Goal: Information Seeking & Learning: Learn about a topic

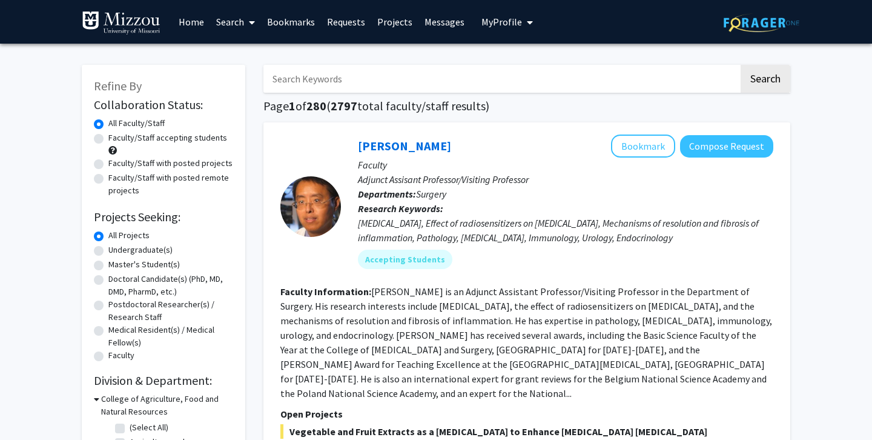
click at [171, 161] on label "Faculty/Staff with posted projects" at bounding box center [170, 163] width 124 height 13
click at [116, 161] on input "Faculty/Staff with posted projects" at bounding box center [112, 161] width 8 height 8
radio input "true"
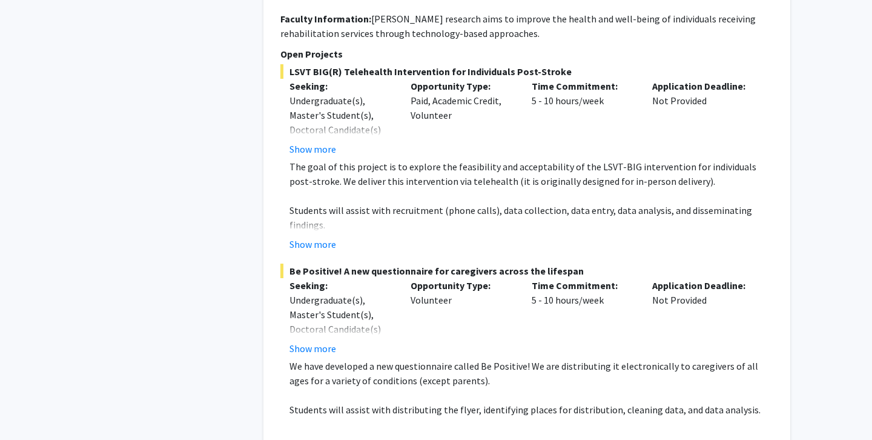
scroll to position [918, 0]
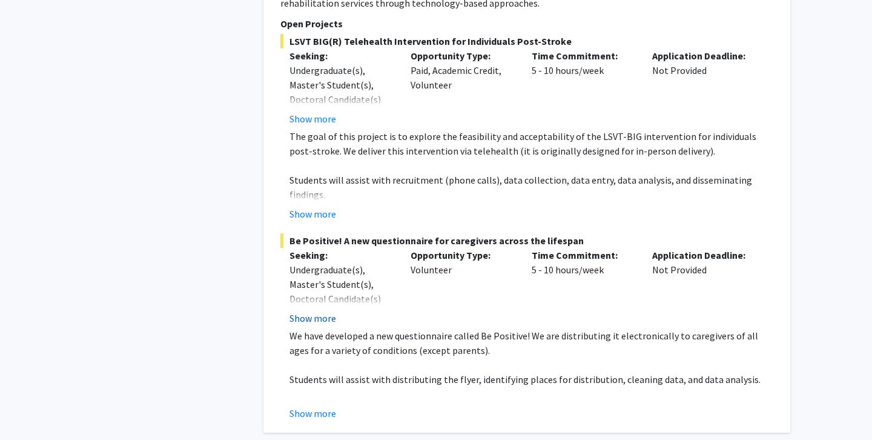
click at [325, 311] on button "Show more" at bounding box center [313, 318] width 47 height 15
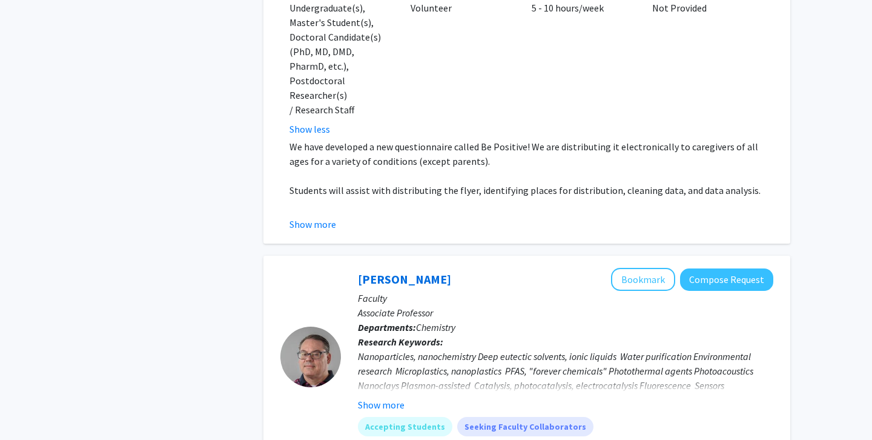
scroll to position [1182, 0]
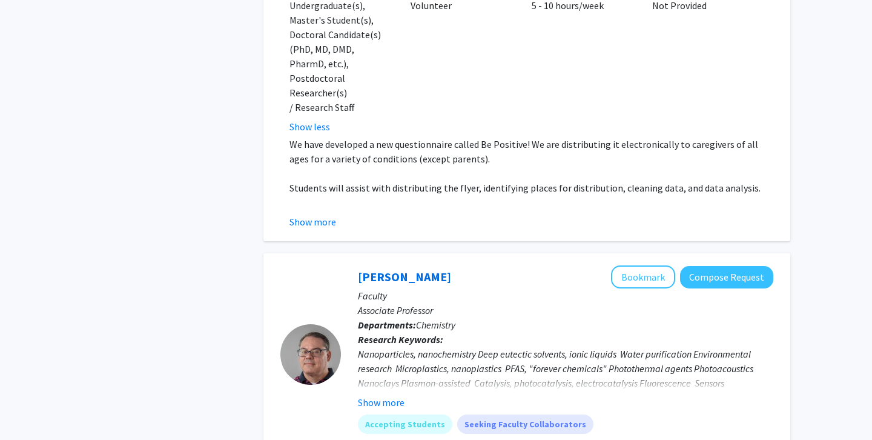
click at [322, 214] on button "Show more" at bounding box center [313, 221] width 47 height 15
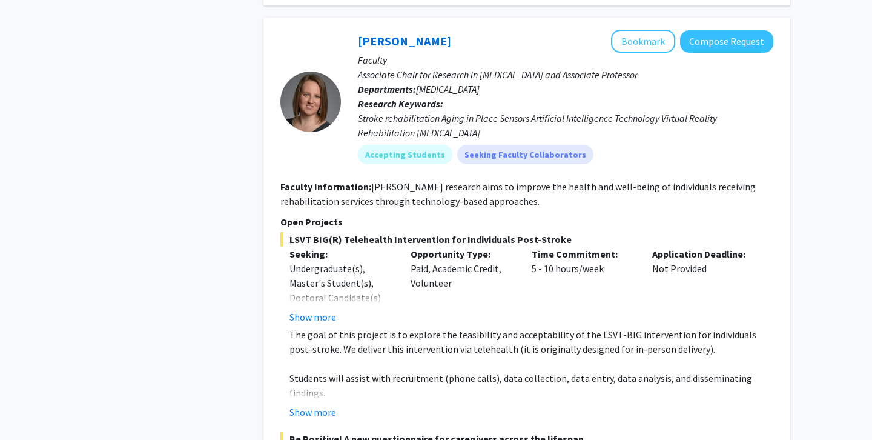
scroll to position [717, 0]
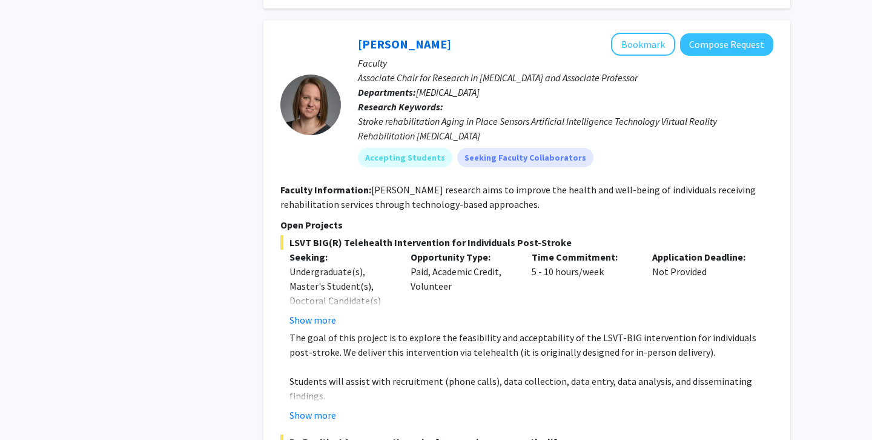
click at [350, 43] on div "Rachel Wolpert Bookmark Compose Request Faculty Associate Chair for Research in…" at bounding box center [557, 105] width 432 height 144
drag, startPoint x: 349, startPoint y: 32, endPoint x: 480, endPoint y: 32, distance: 130.8
click at [481, 33] on div "Rachel Wolpert Bookmark Compose Request Faculty Associate Chair for Research in…" at bounding box center [557, 105] width 432 height 144
copy div "Rachel Wolpert Bookmark Compose Request"
click at [505, 33] on div "Rachel Wolpert Bookmark Compose Request" at bounding box center [566, 44] width 416 height 23
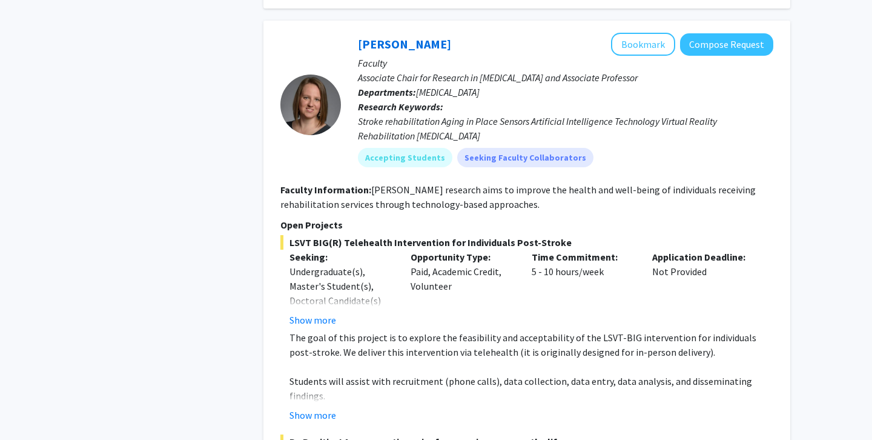
drag, startPoint x: 446, startPoint y: 26, endPoint x: 354, endPoint y: 25, distance: 91.5
click at [354, 33] on div "Rachel Wolpert Bookmark Compose Request Faculty Associate Chair for Research in…" at bounding box center [557, 105] width 432 height 144
copy link "[PERSON_NAME]"
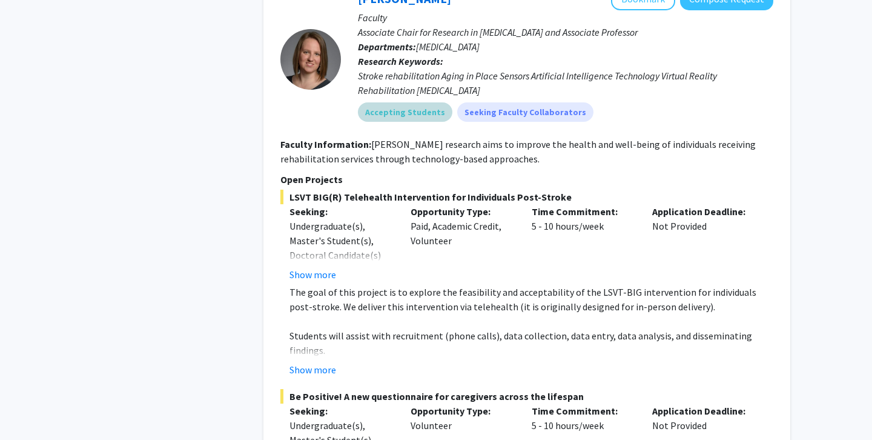
scroll to position [698, 0]
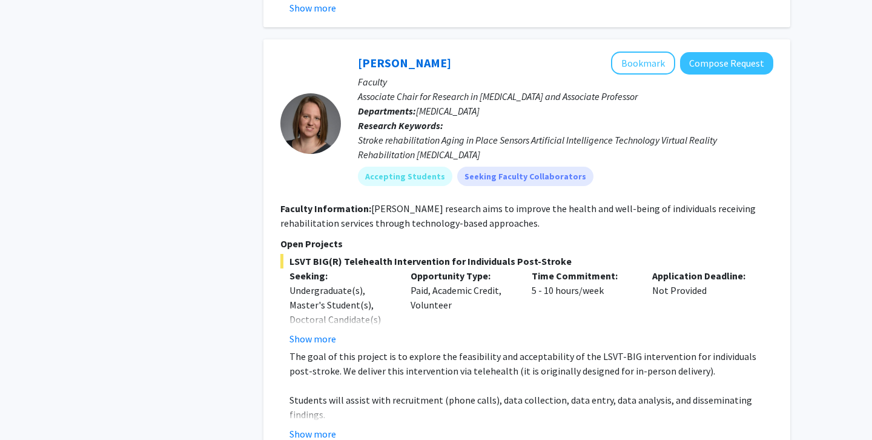
click at [334, 51] on div at bounding box center [310, 123] width 61 height 144
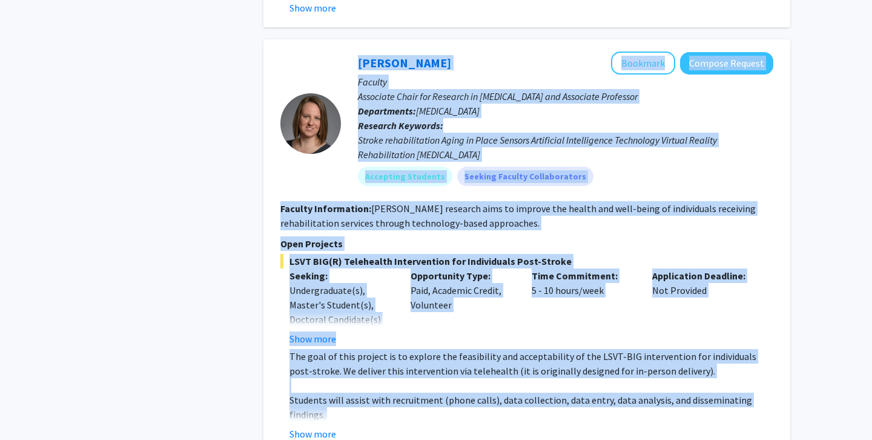
drag, startPoint x: 334, startPoint y: 46, endPoint x: 763, endPoint y: 399, distance: 555.5
click at [763, 399] on fg-search-faculty "Rachel Wolpert Bookmark Compose Request Faculty Associate Chair for Research in…" at bounding box center [526, 389] width 493 height 676
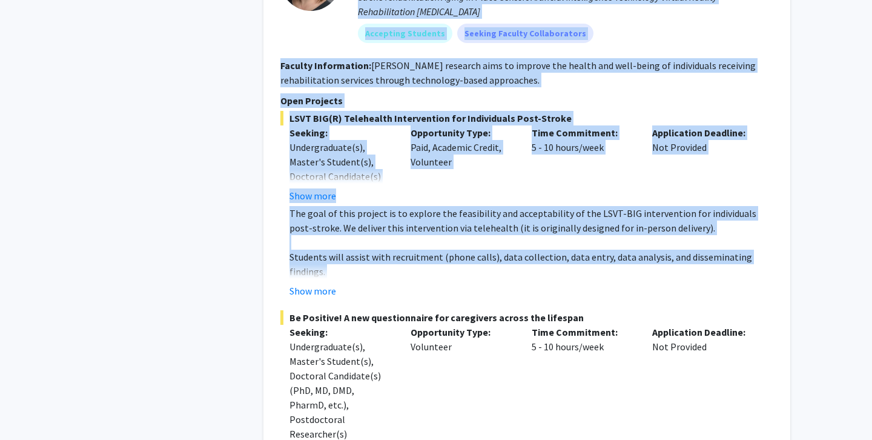
scroll to position [883, 0]
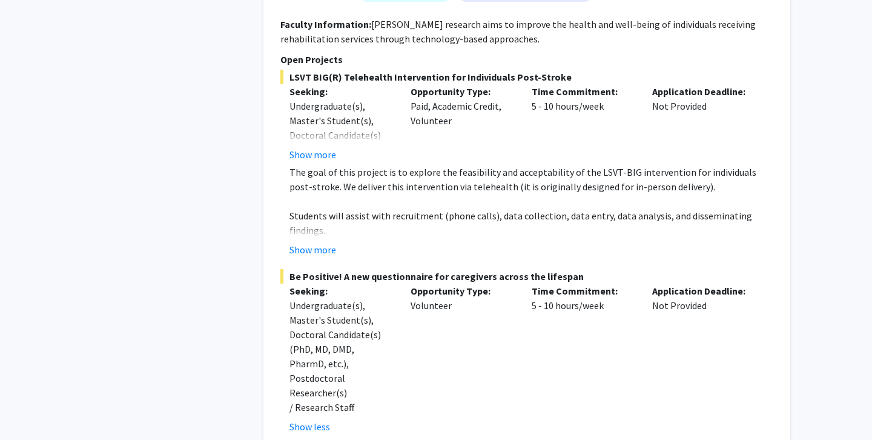
click at [395, 306] on div "Seeking: Undergraduate(s), Master's Student(s), Doctoral Candidate(s) (PhD, MD,…" at bounding box center [340, 358] width 121 height 150
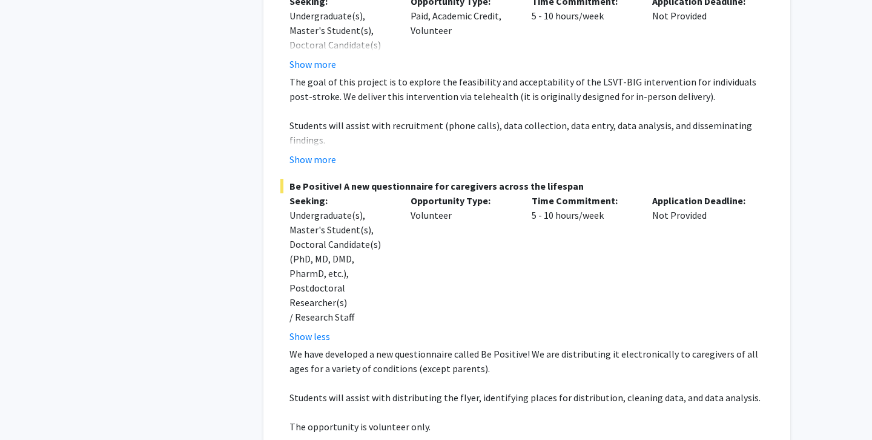
scroll to position [969, 0]
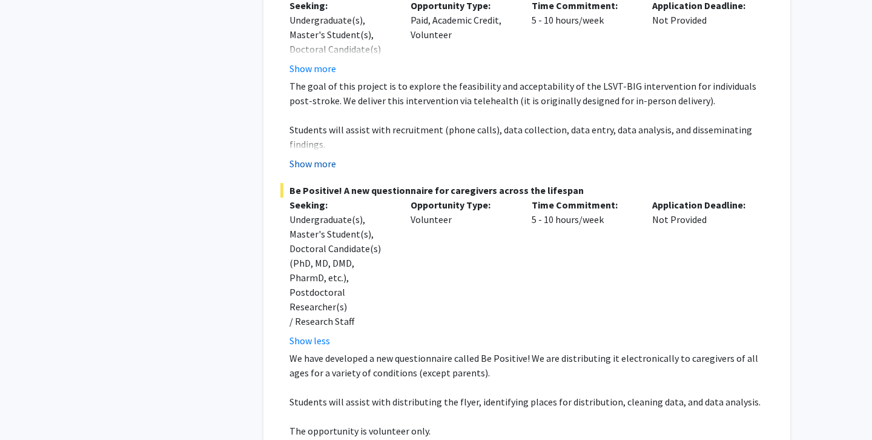
click at [314, 156] on button "Show more" at bounding box center [313, 163] width 47 height 15
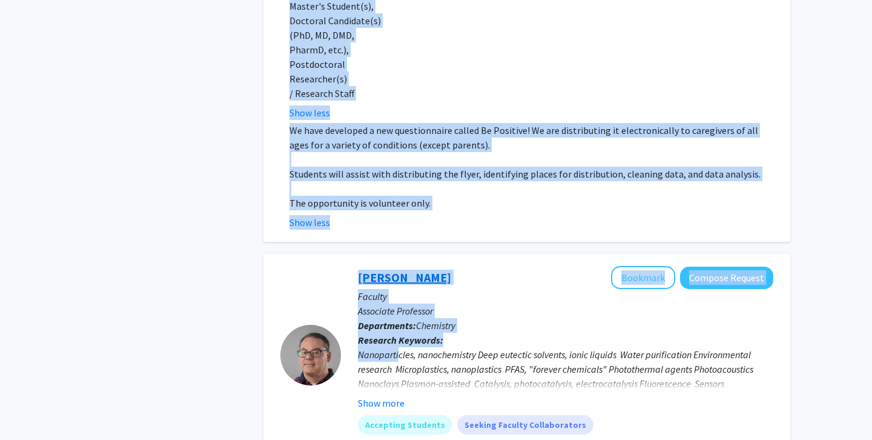
scroll to position [1240, 0]
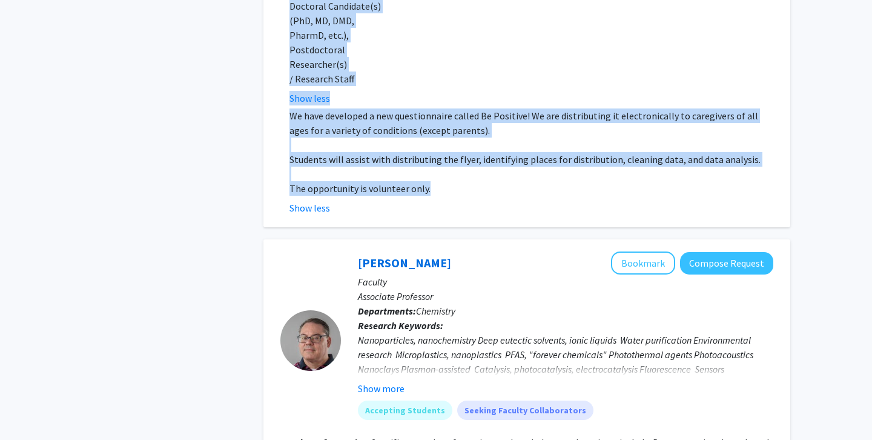
drag, startPoint x: 343, startPoint y: 115, endPoint x: 443, endPoint y: 142, distance: 104.0
copy fg-search-faculty "Rachel Wolpert Bookmark Compose Request Faculty Associate Chair for Research in…"
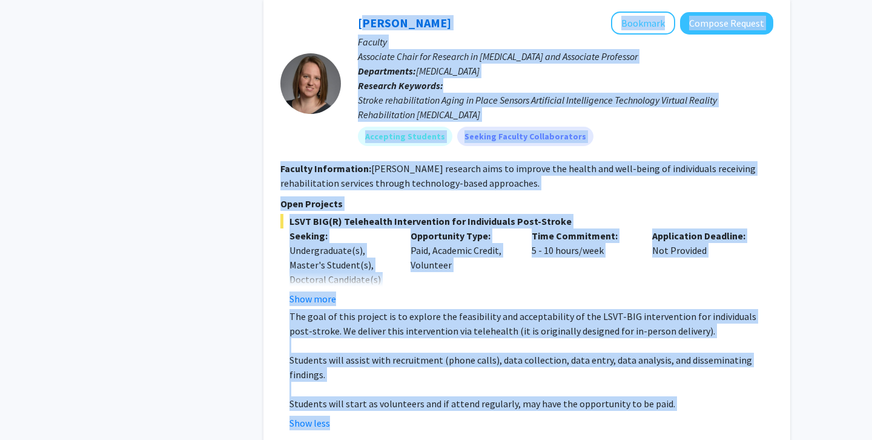
scroll to position [738, 0]
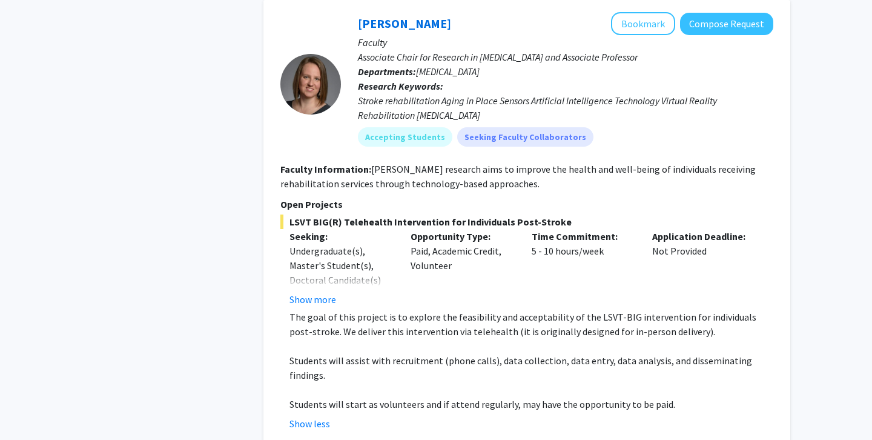
click at [315, 292] on button "Show more" at bounding box center [313, 299] width 47 height 15
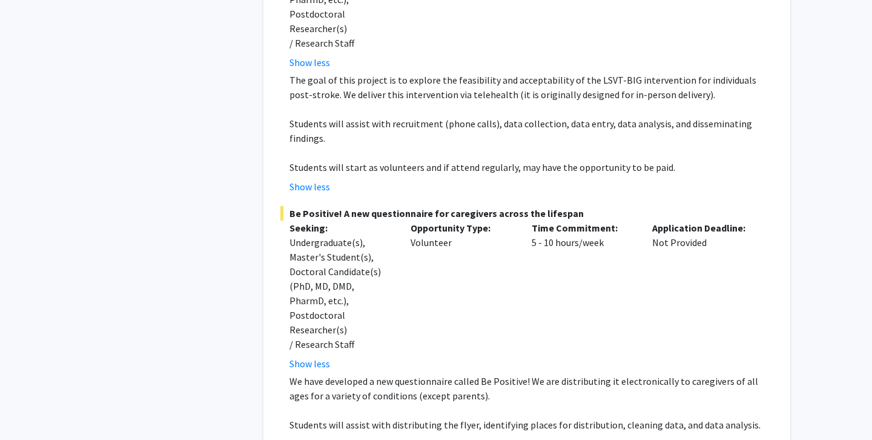
scroll to position [1048, 0]
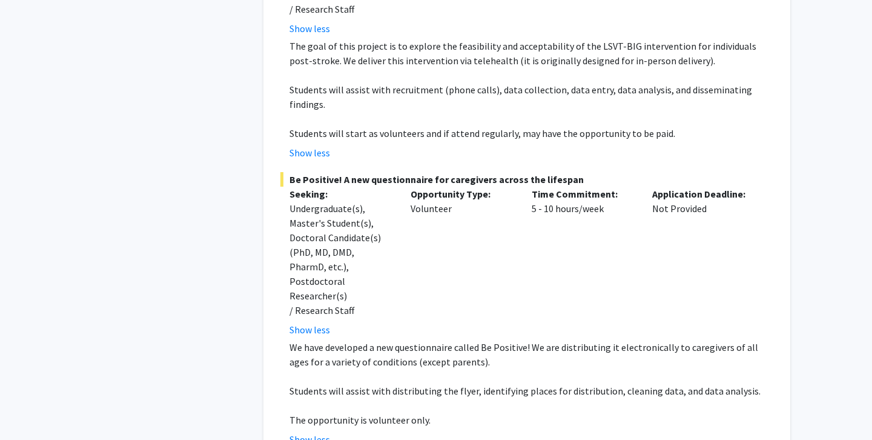
click at [402, 206] on div "Opportunity Type: Volunteer" at bounding box center [462, 262] width 121 height 150
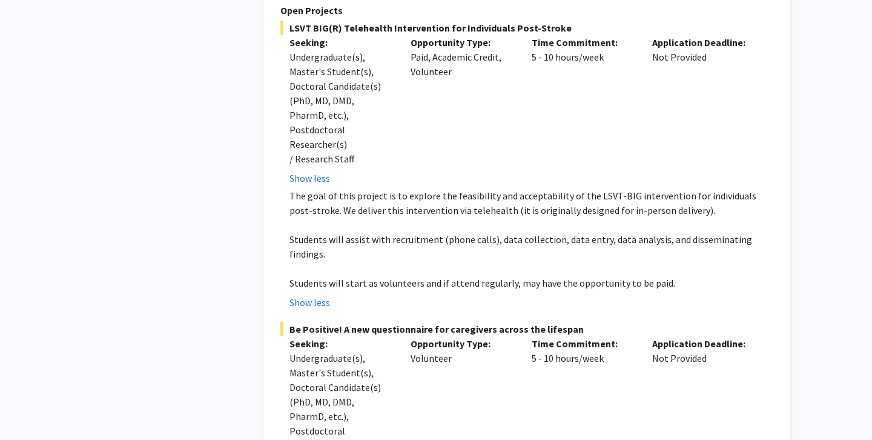
scroll to position [895, 0]
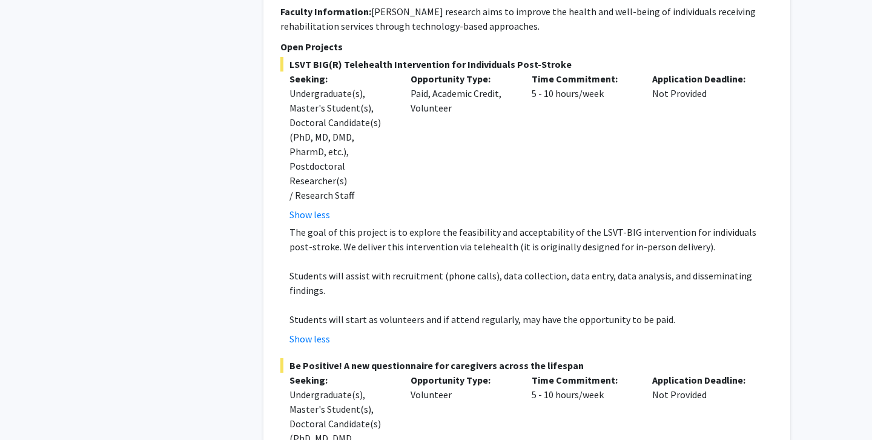
drag, startPoint x: 290, startPoint y: 48, endPoint x: 571, endPoint y: 48, distance: 281.7
click at [571, 57] on span "LSVT BIG(R) Telehealth Intervention for Individuals Post-Stroke" at bounding box center [526, 64] width 493 height 15
copy span "LSVT BIG(R) Telehealth Intervention for Individuals Post-Stroke"
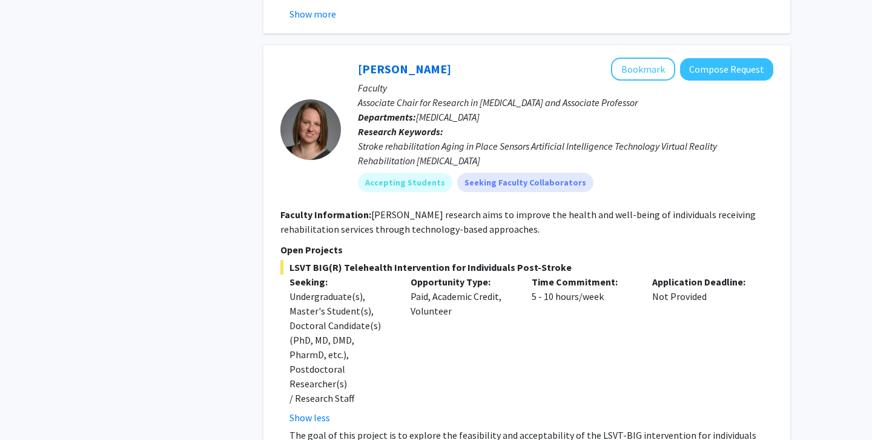
scroll to position [691, 0]
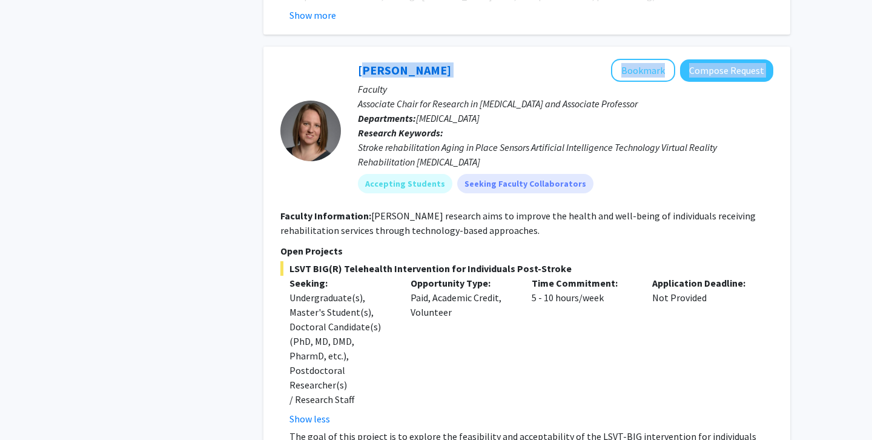
drag, startPoint x: 351, startPoint y: 58, endPoint x: 448, endPoint y: 58, distance: 96.9
click at [448, 59] on div "Rachel Wolpert Bookmark Compose Request Faculty Associate Chair for Research in…" at bounding box center [557, 131] width 432 height 144
copy div "Rachel Wolpert Bookmark Compose Request"
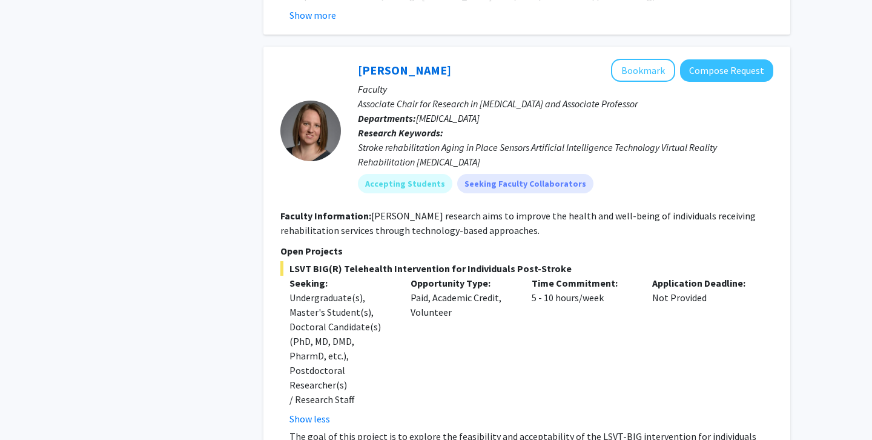
click at [477, 96] on p "Associate Chair for Research in [MEDICAL_DATA] and Associate Professor" at bounding box center [566, 103] width 416 height 15
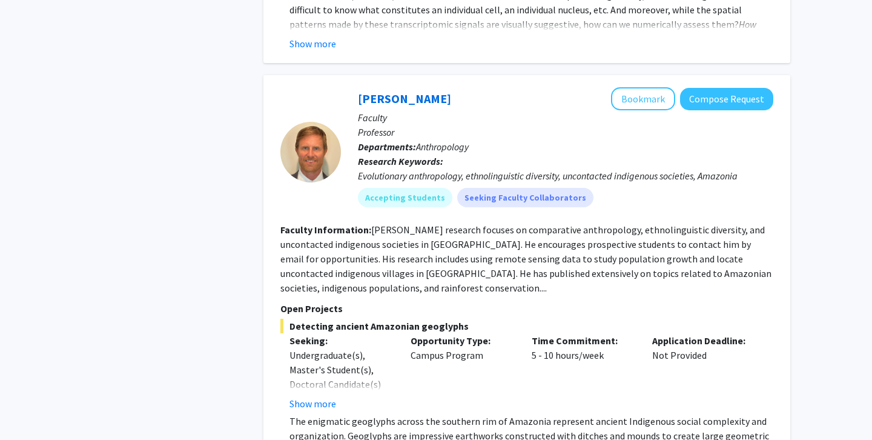
scroll to position [6349, 0]
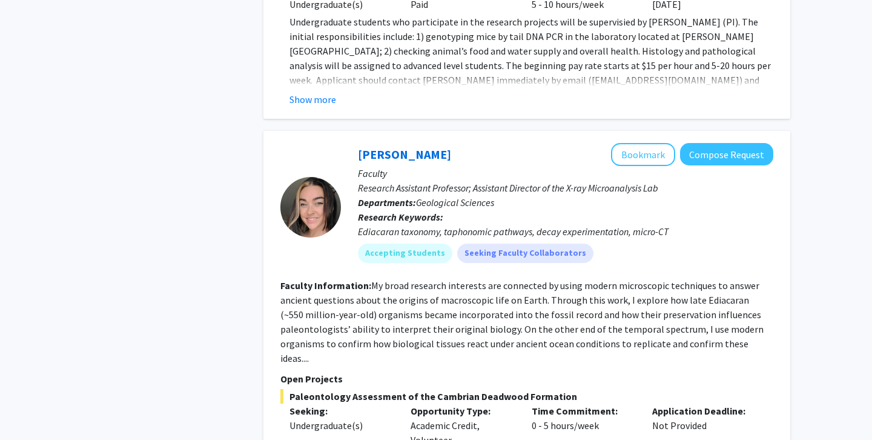
scroll to position [3161, 0]
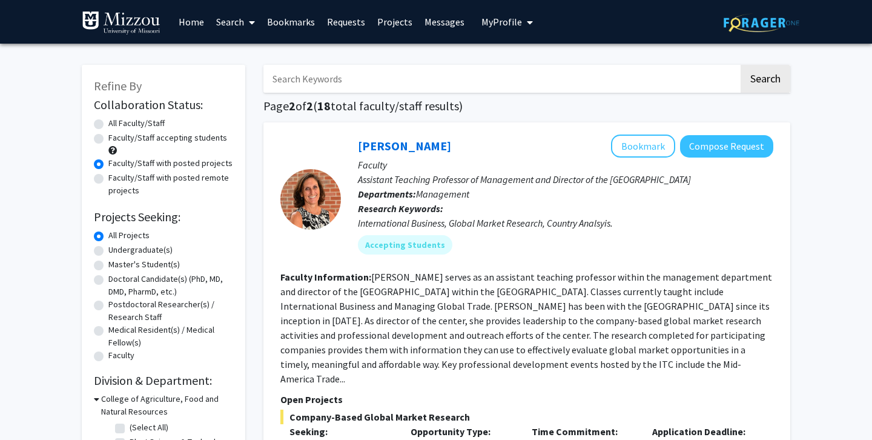
click at [175, 180] on label "Faculty/Staff with posted remote projects" at bounding box center [170, 183] width 125 height 25
click at [116, 179] on input "Faculty/Staff with posted remote projects" at bounding box center [112, 175] width 8 height 8
radio input "true"
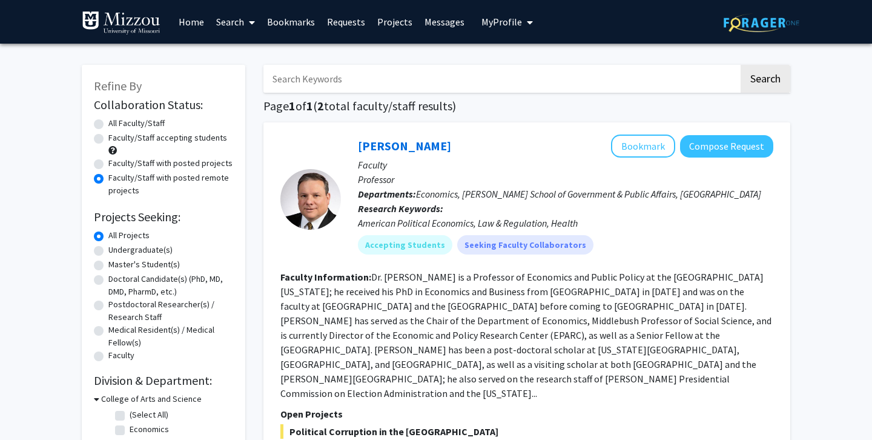
click at [154, 162] on label "Faculty/Staff with posted projects" at bounding box center [170, 163] width 124 height 13
click at [116, 162] on input "Faculty/Staff with posted projects" at bounding box center [112, 161] width 8 height 8
radio input "true"
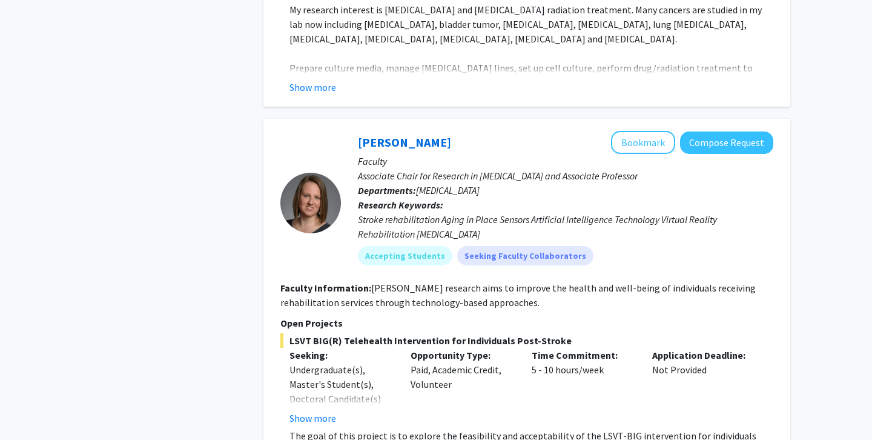
scroll to position [701, 0]
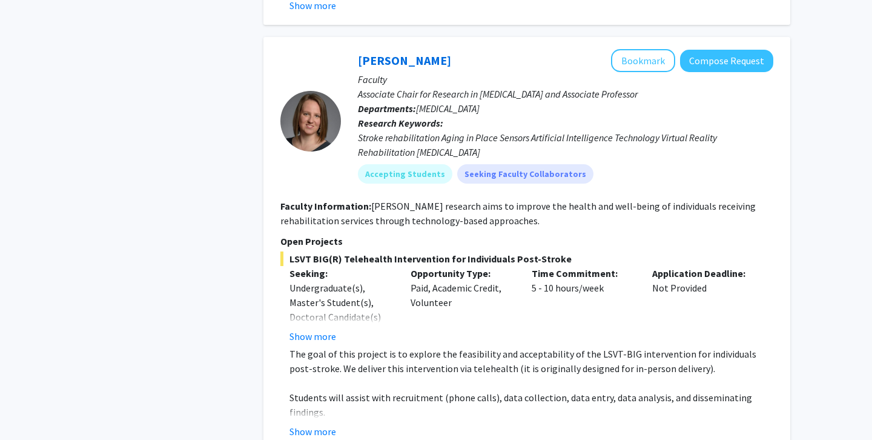
drag, startPoint x: 291, startPoint y: 242, endPoint x: 612, endPoint y: 242, distance: 321.6
click at [614, 251] on span "LSVT BIG(R) Telehealth Intervention for Individuals Post-Stroke" at bounding box center [526, 258] width 493 height 15
copy span "LSVT BIG(R) Telehealth Intervention for Individuals Post-Stroke"
click at [329, 107] on div at bounding box center [310, 121] width 61 height 61
click at [393, 53] on link "[PERSON_NAME]" at bounding box center [404, 60] width 93 height 15
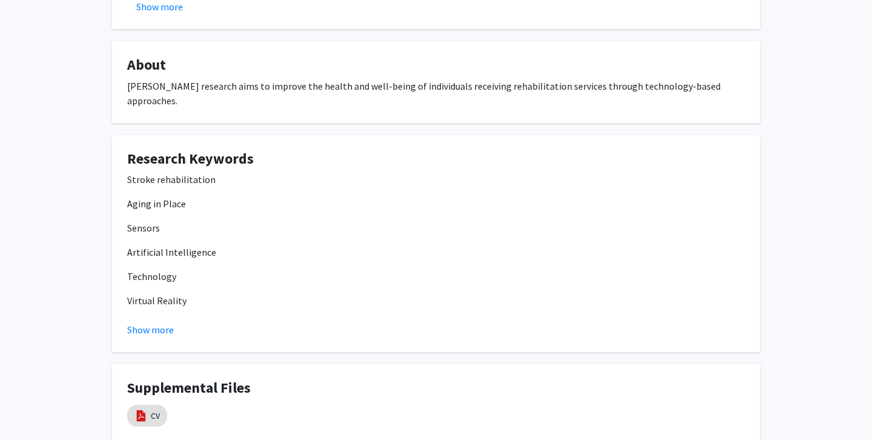
scroll to position [706, 0]
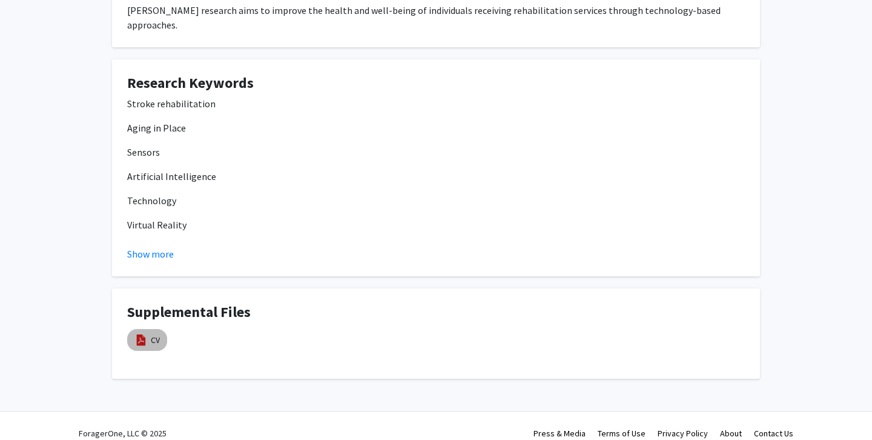
click at [143, 333] on img at bounding box center [140, 339] width 13 height 13
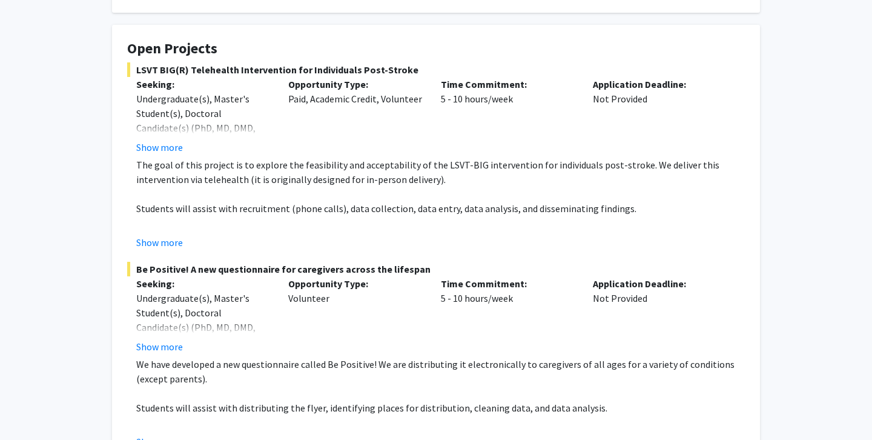
scroll to position [219, 0]
